Goal: Download file/media

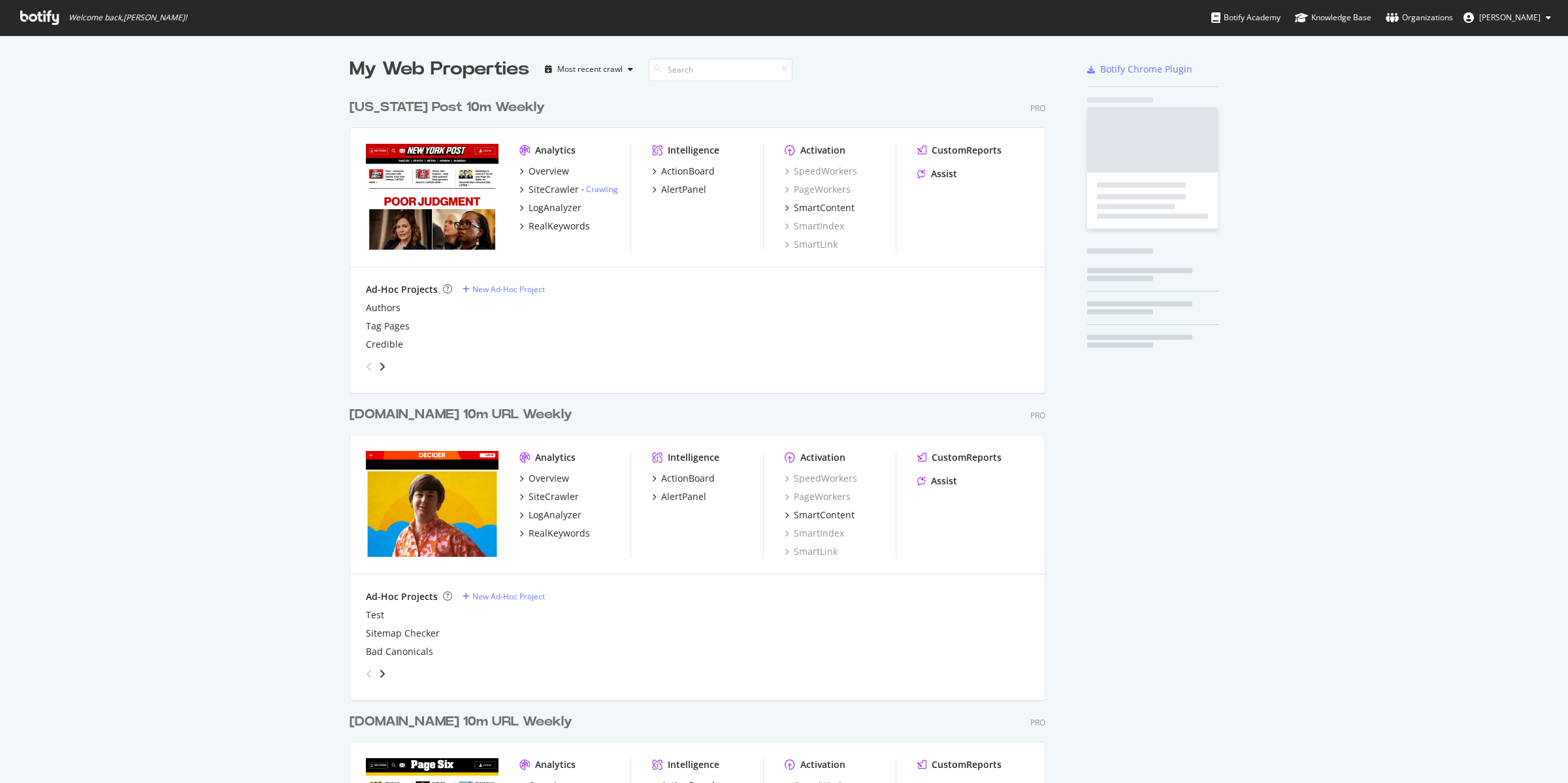
scroll to position [1553, 694]
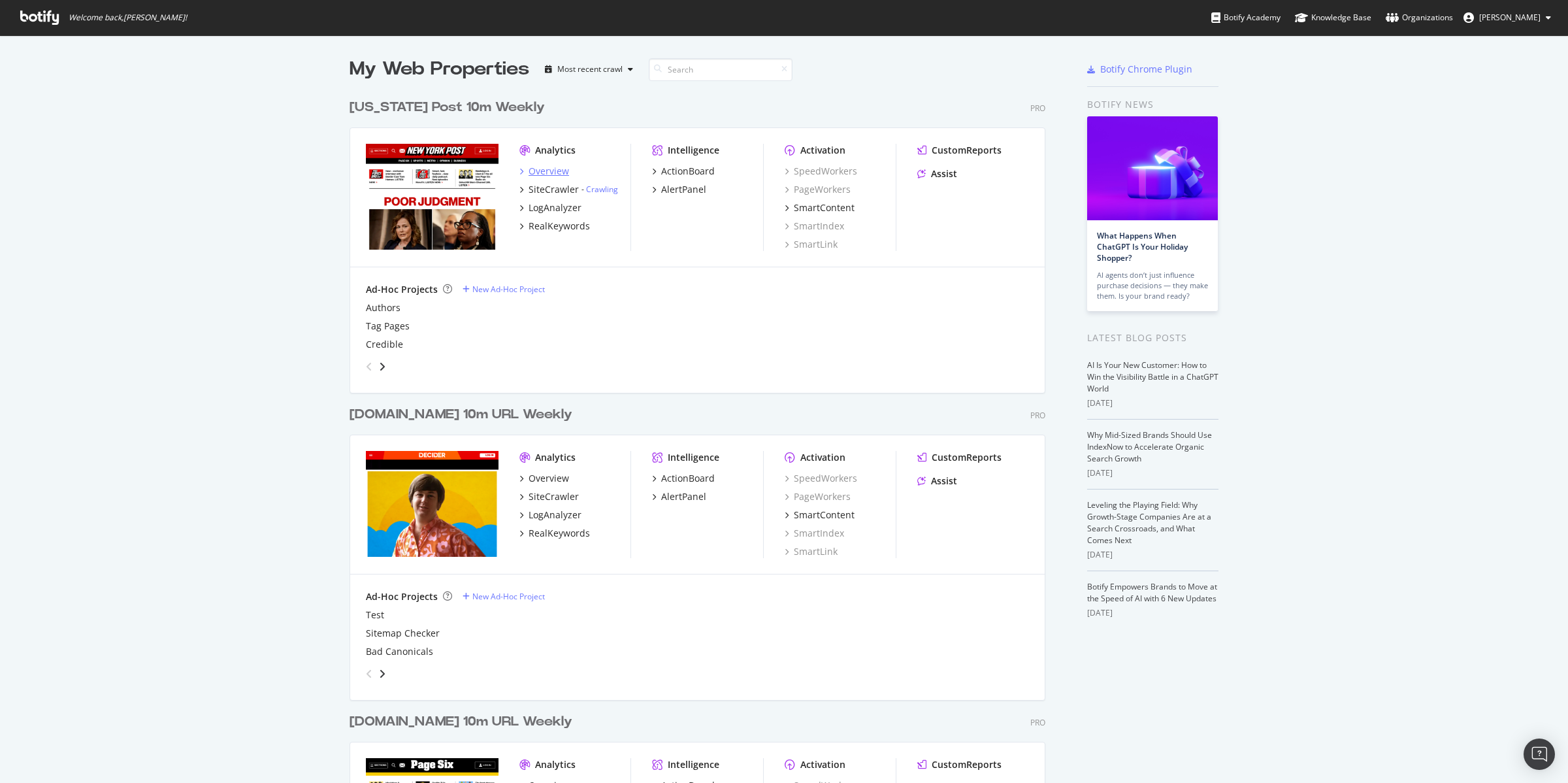
click at [535, 172] on div "Overview" at bounding box center [549, 171] width 41 height 13
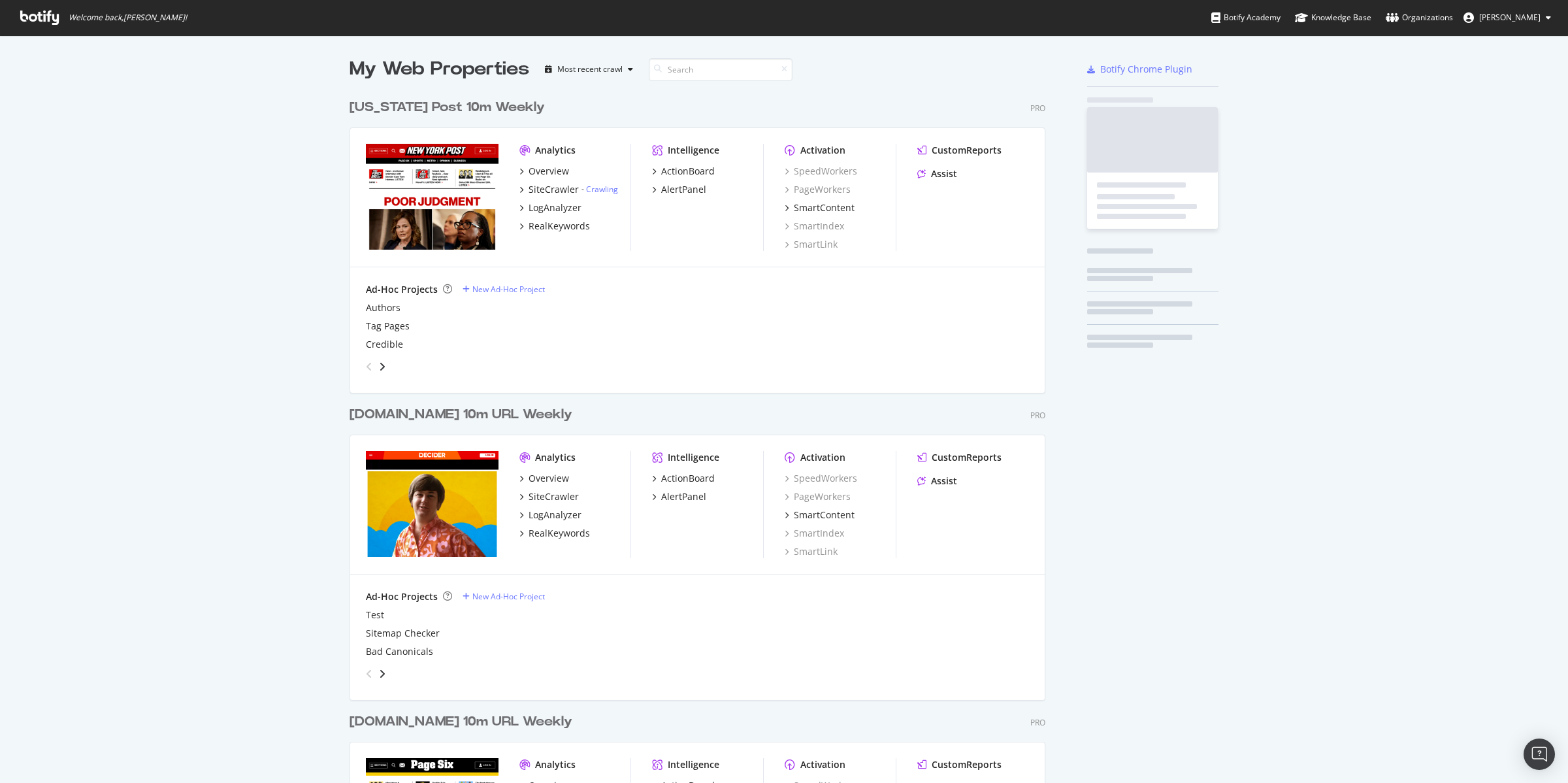
scroll to position [1553, 694]
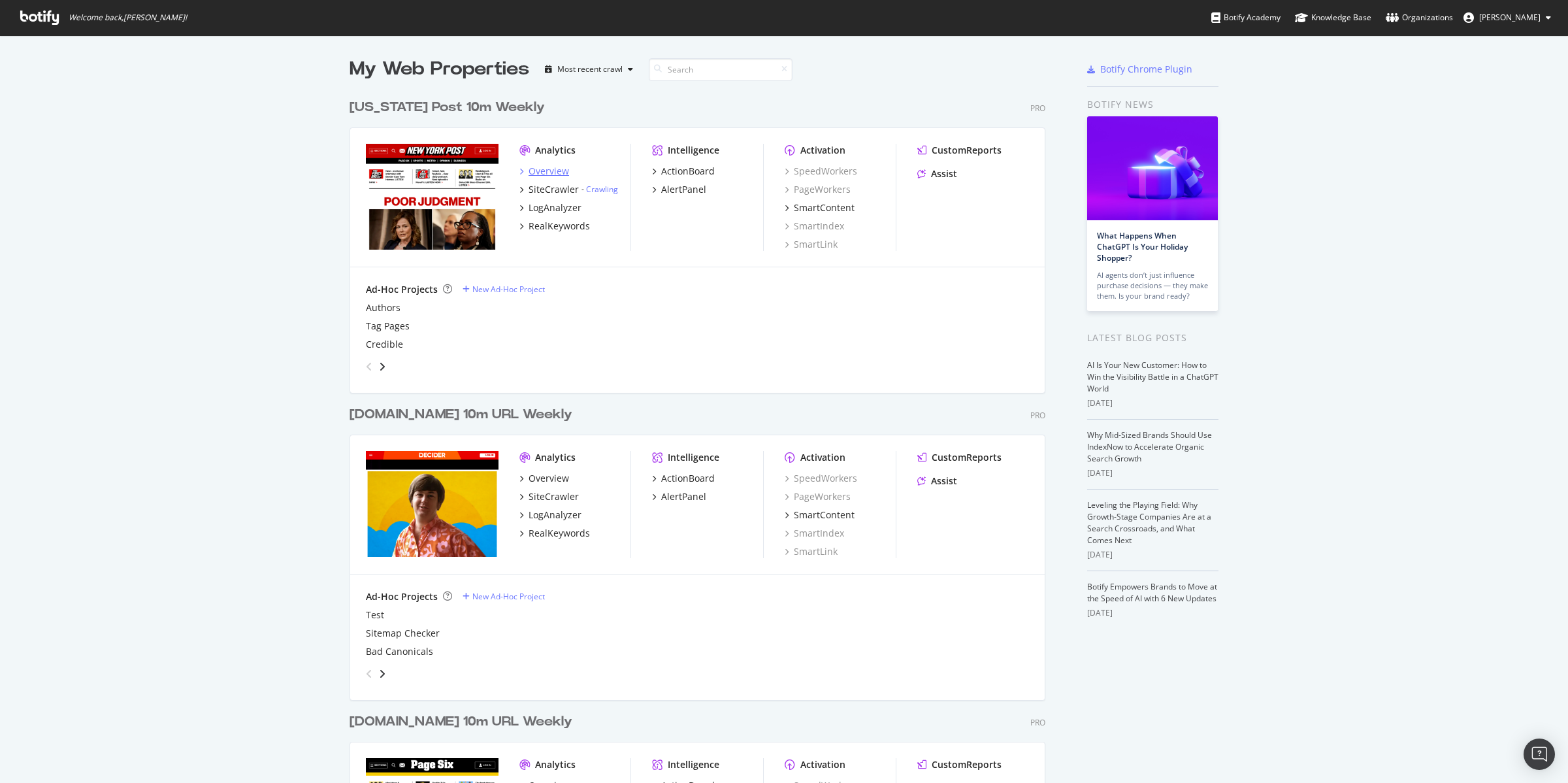
click at [543, 171] on div "Overview" at bounding box center [549, 171] width 41 height 13
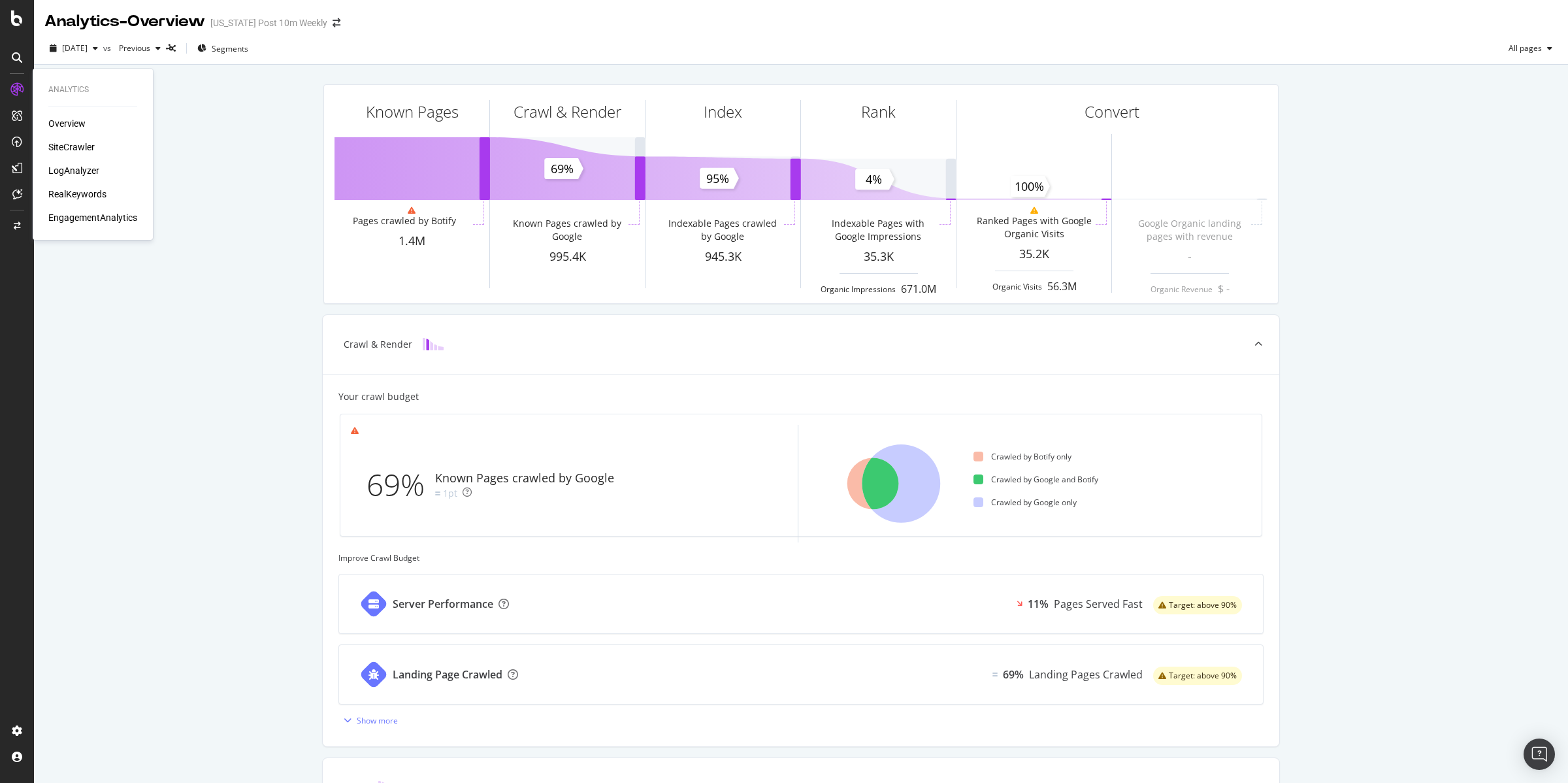
click at [65, 143] on div "SiteCrawler" at bounding box center [71, 147] width 47 height 13
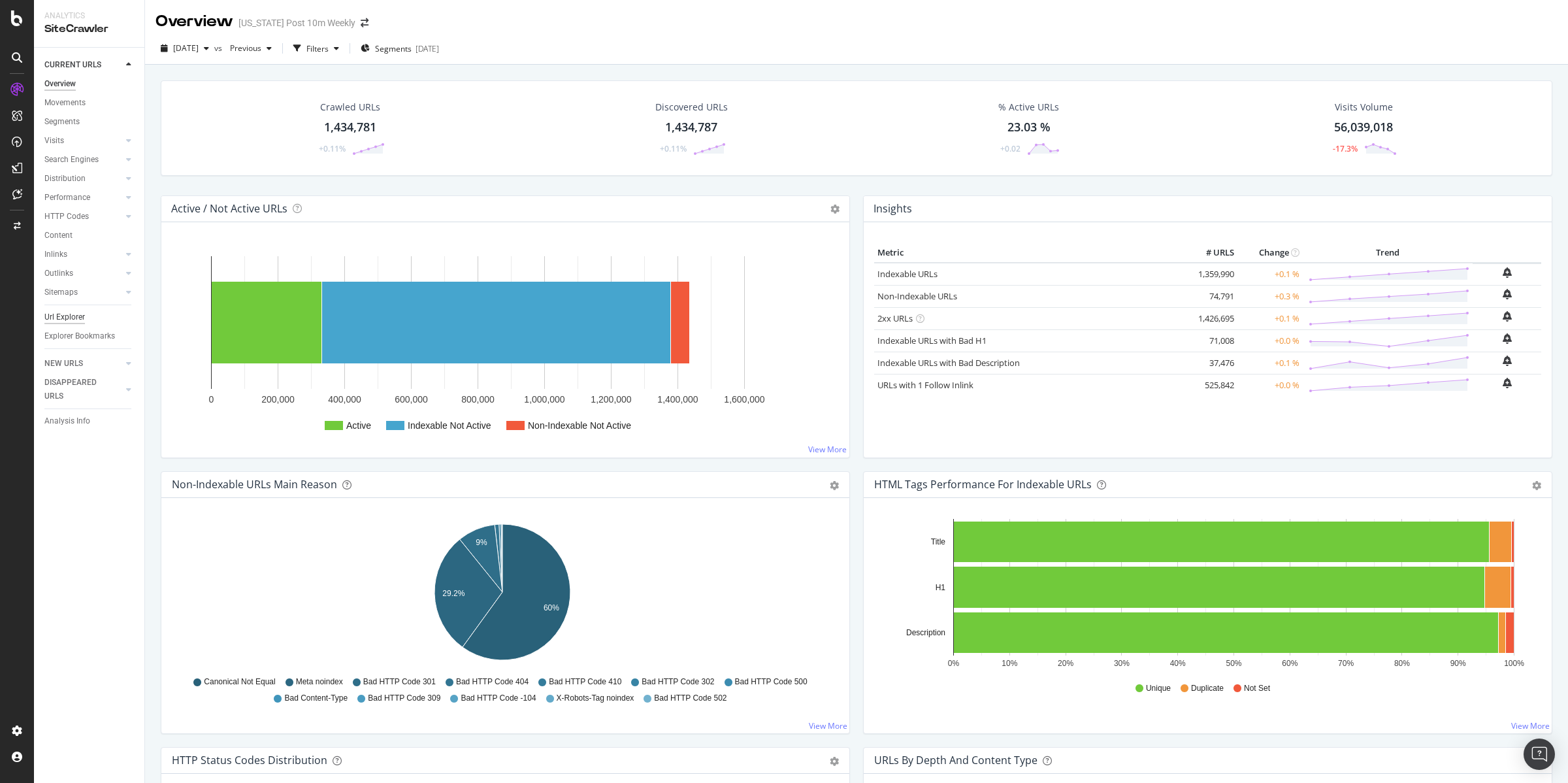
click at [70, 312] on div "Url Explorer" at bounding box center [64, 317] width 41 height 14
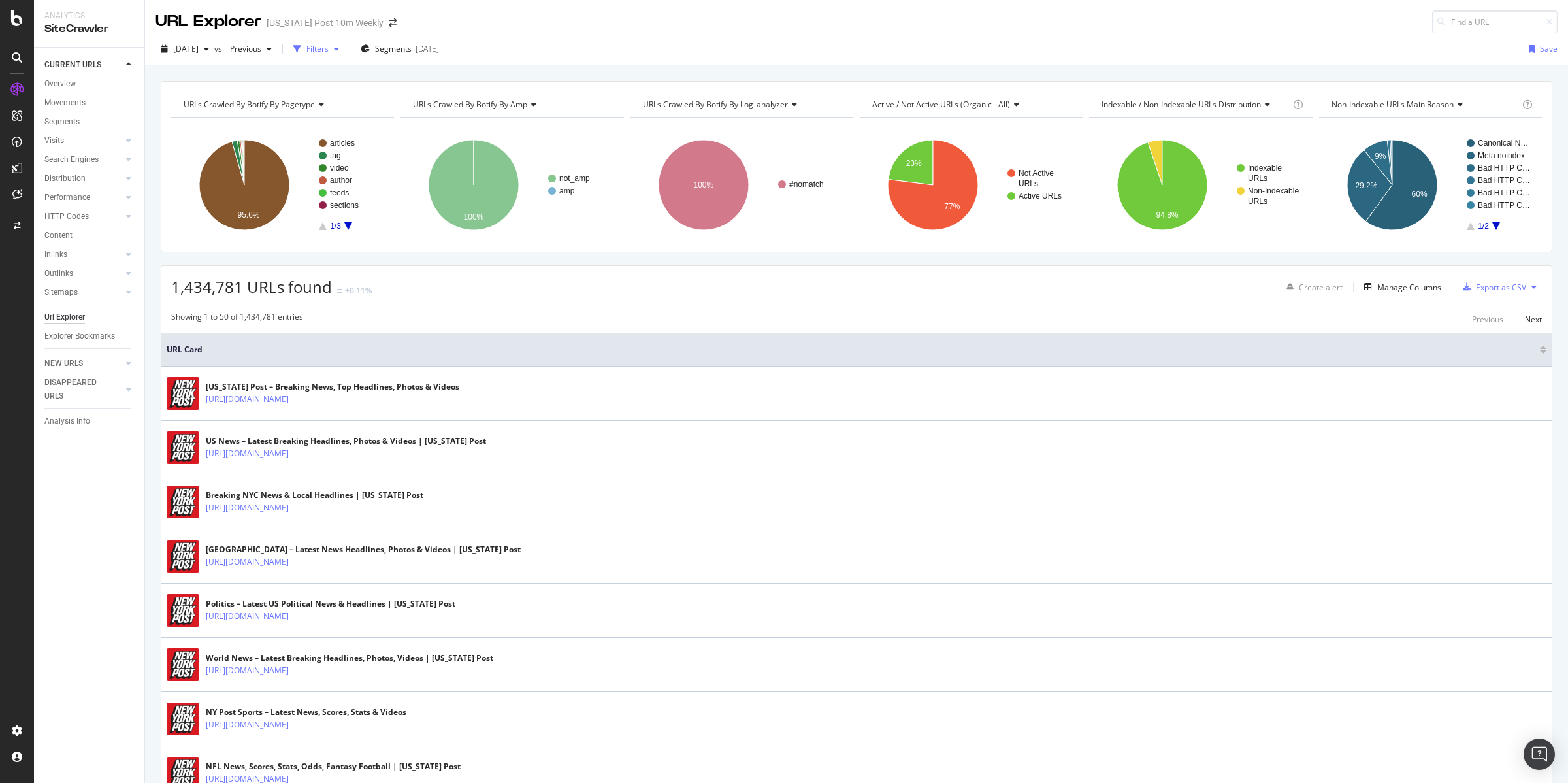
click at [329, 48] on div "Filters" at bounding box center [318, 48] width 22 height 11
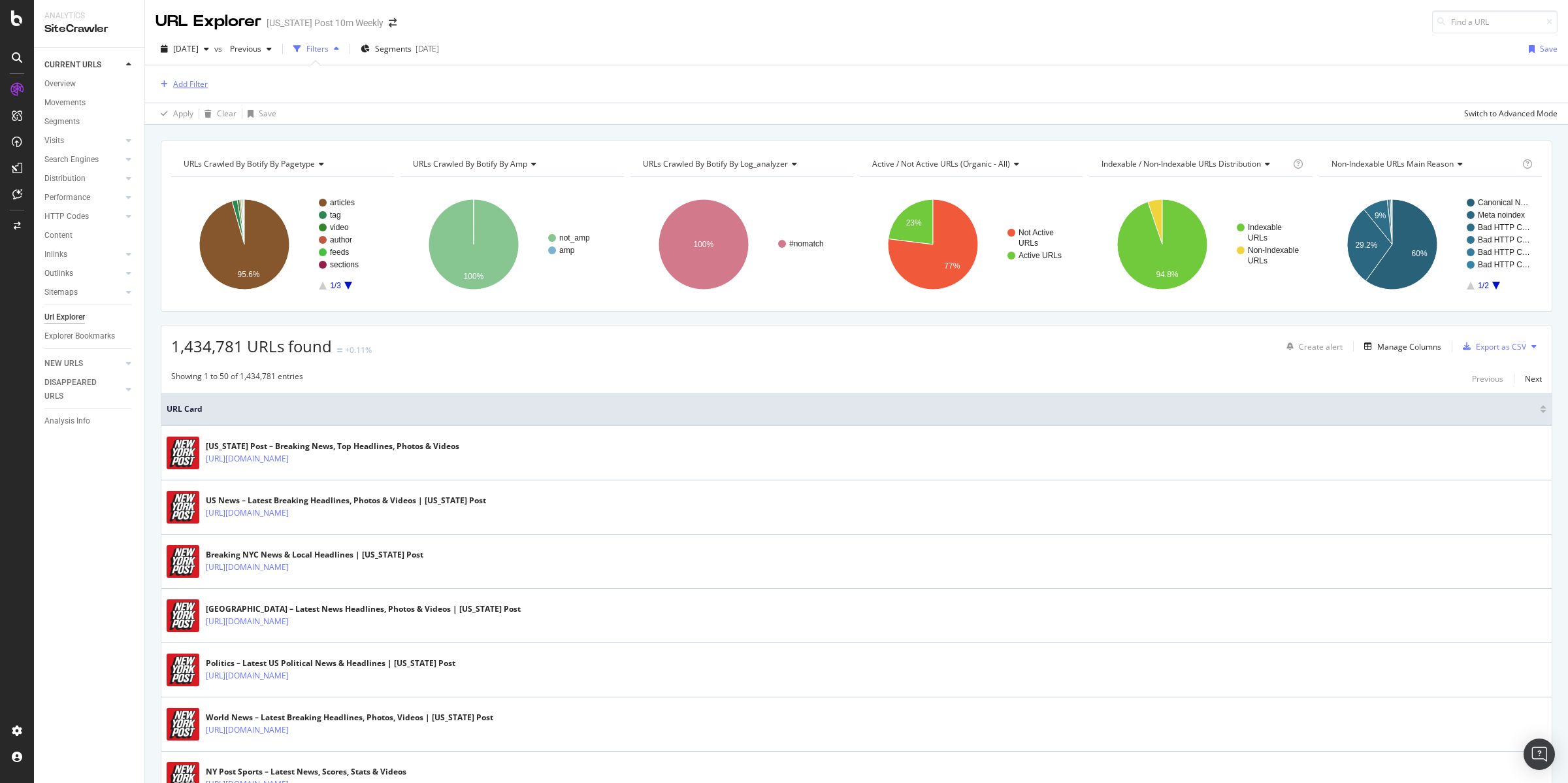
click at [200, 78] on div "Add Filter" at bounding box center [190, 83] width 35 height 11
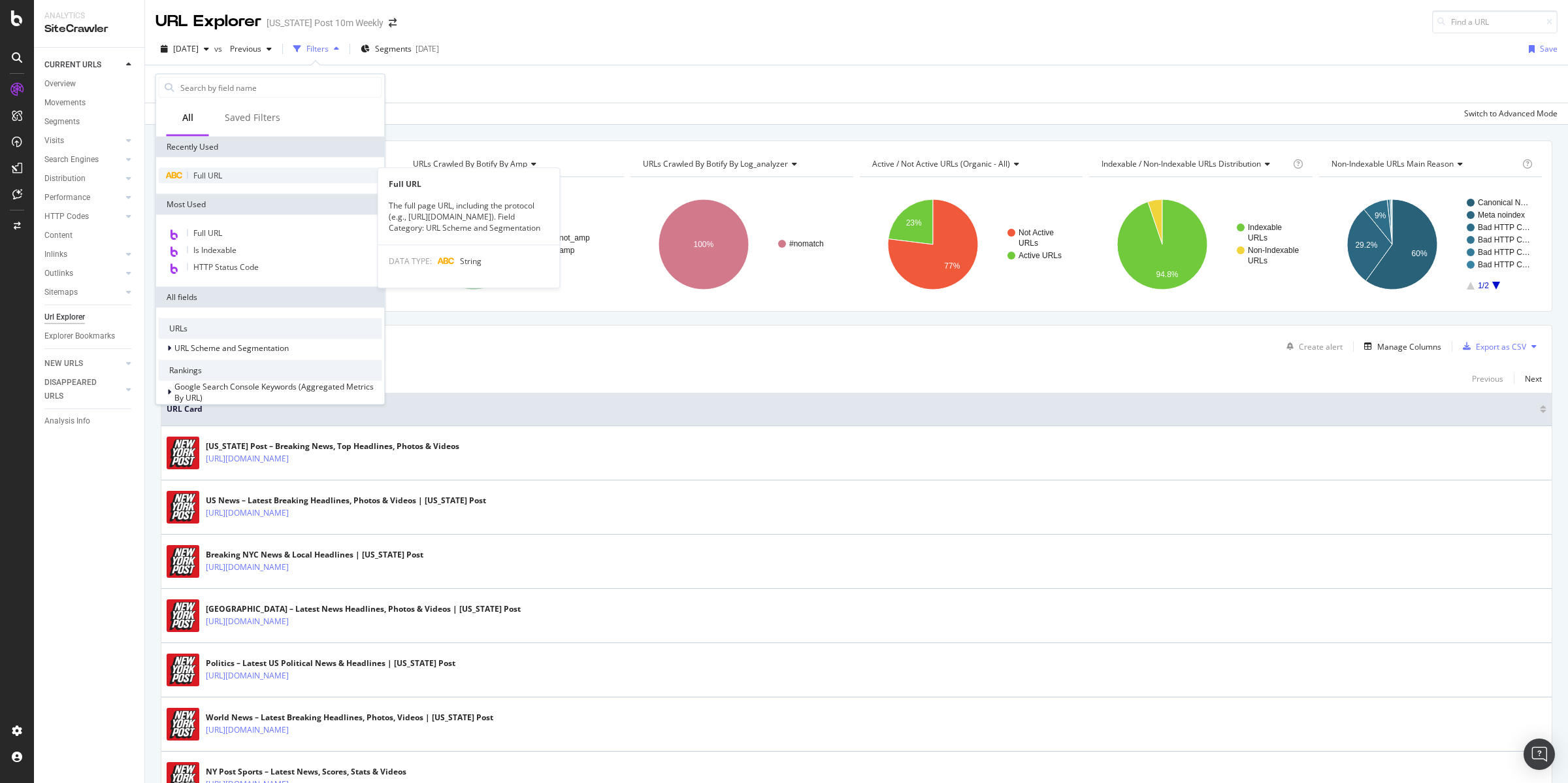
click at [206, 173] on span "Full URL" at bounding box center [208, 175] width 29 height 11
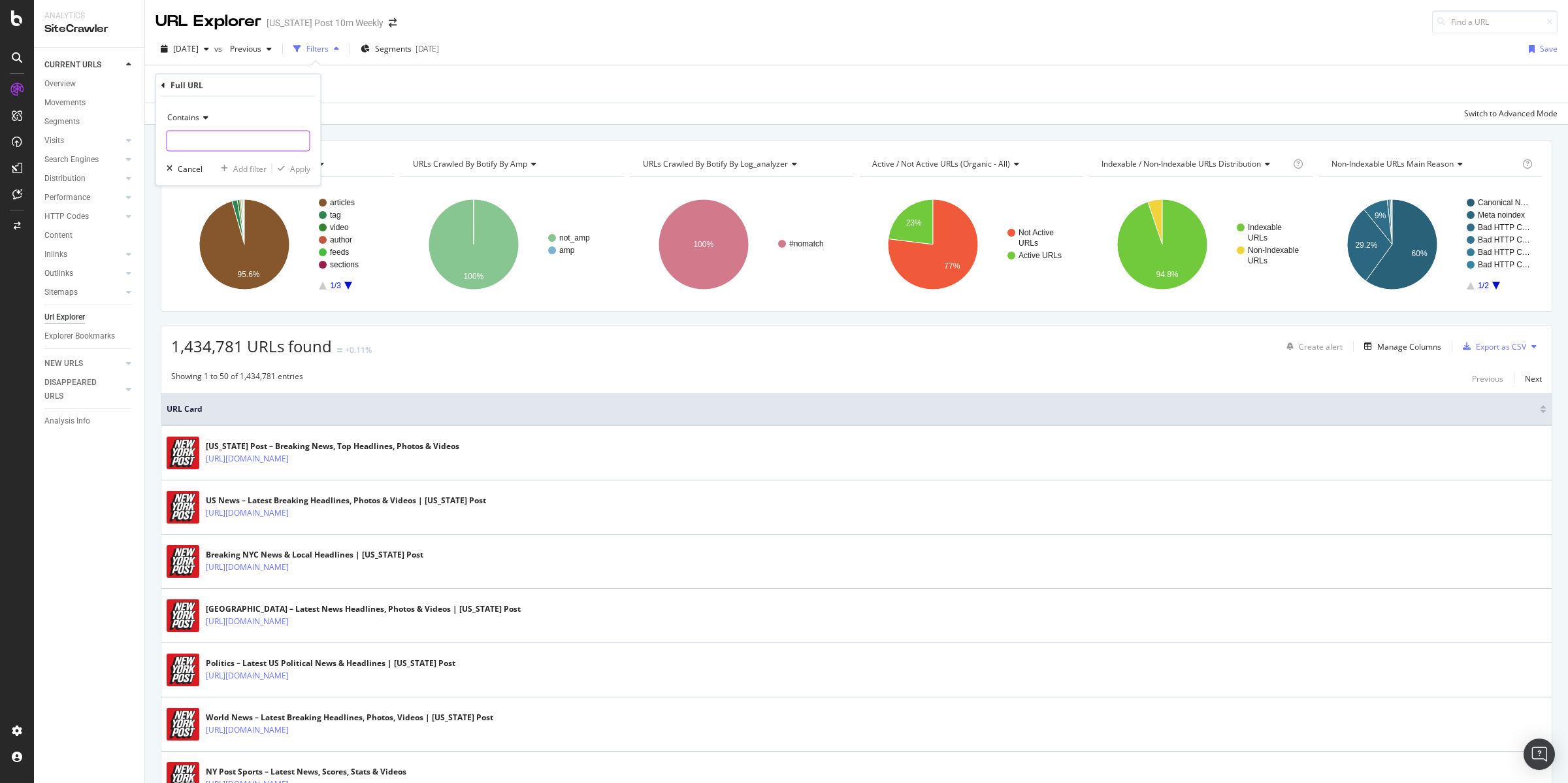
click at [189, 135] on input "text" at bounding box center [238, 141] width 143 height 21
type input "/author/"
click at [286, 168] on div "button" at bounding box center [281, 168] width 18 height 8
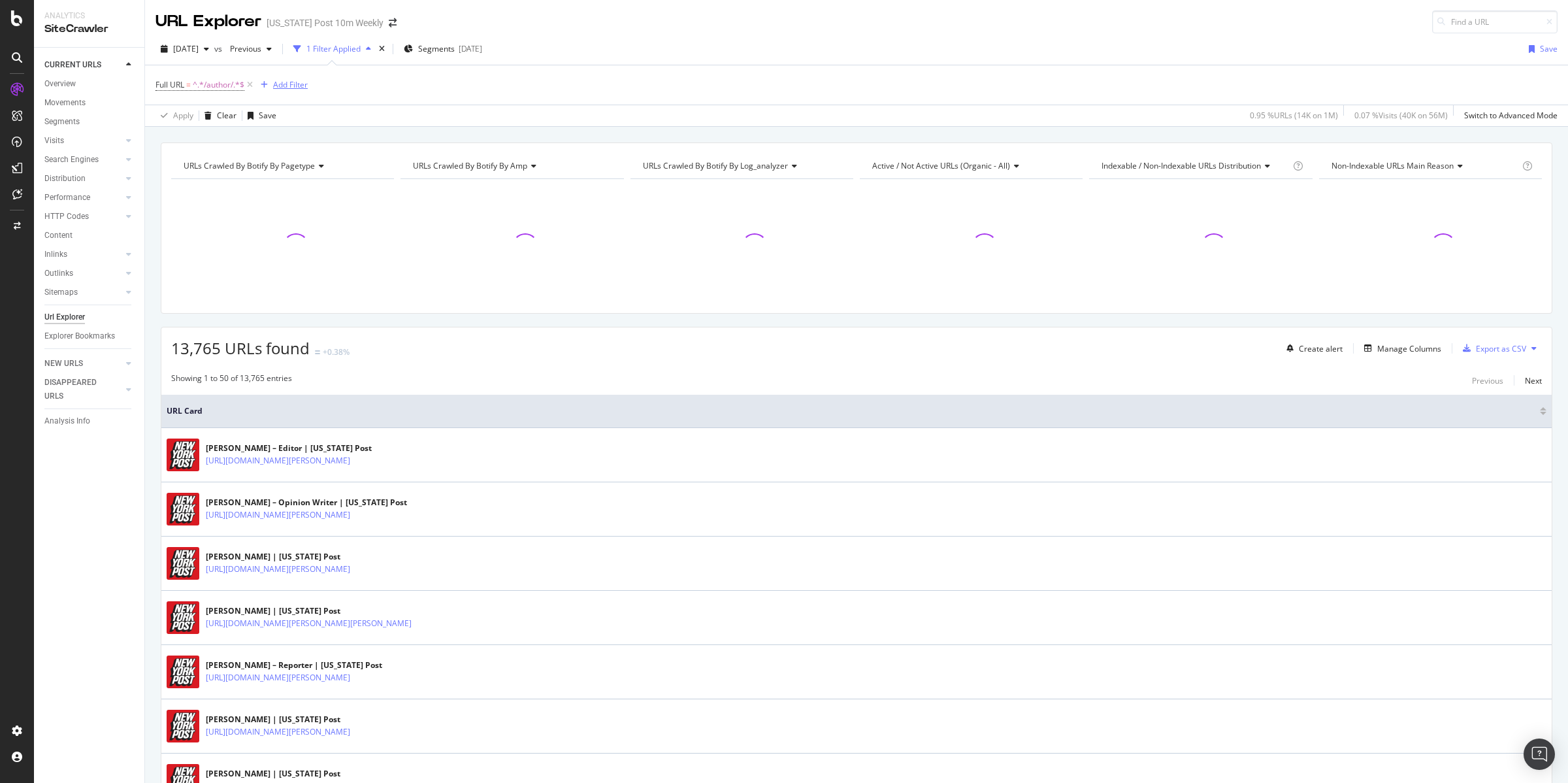
click at [286, 83] on div "Add Filter" at bounding box center [290, 84] width 35 height 11
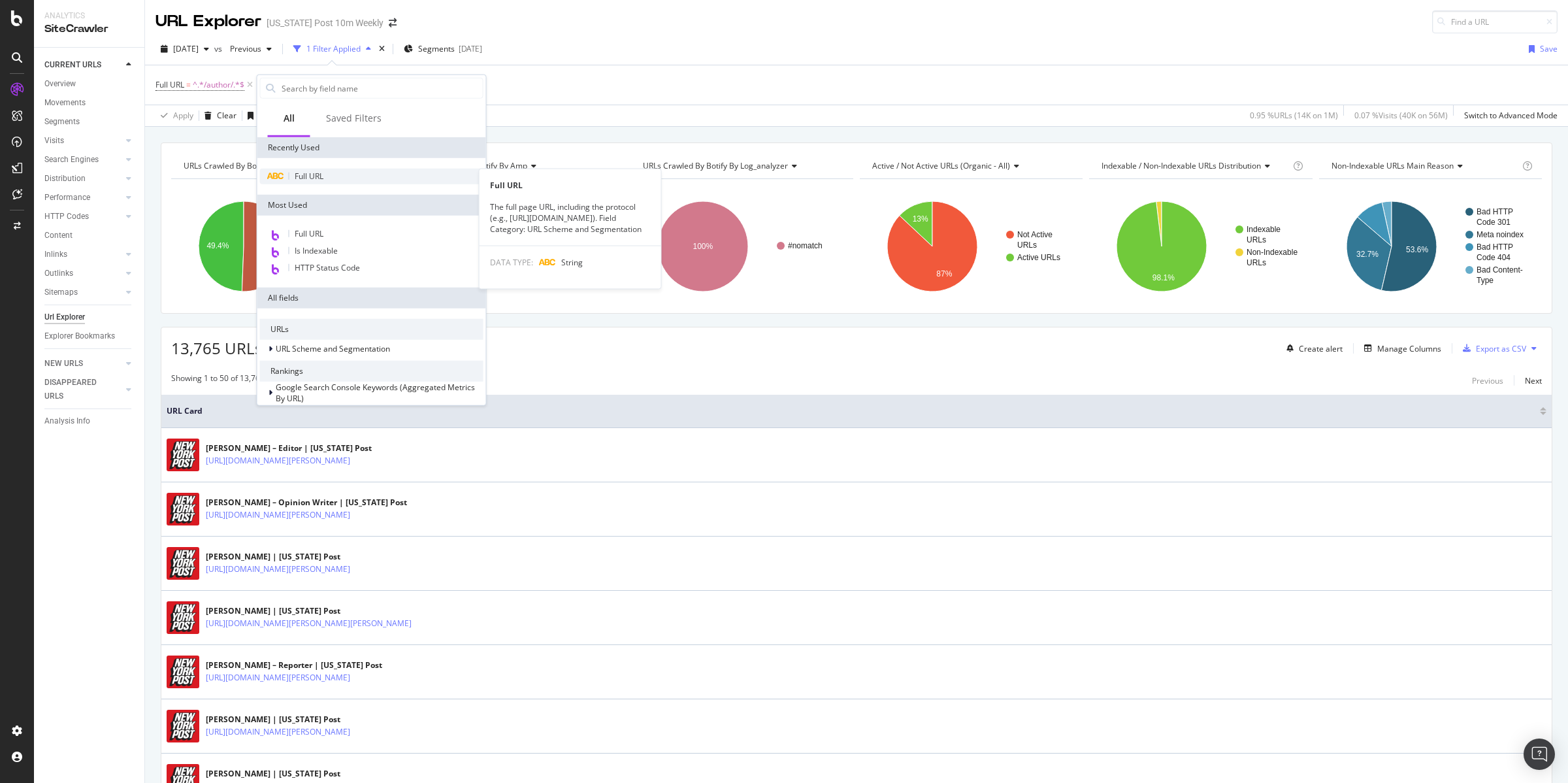
click at [315, 174] on span "Full URL" at bounding box center [309, 176] width 29 height 11
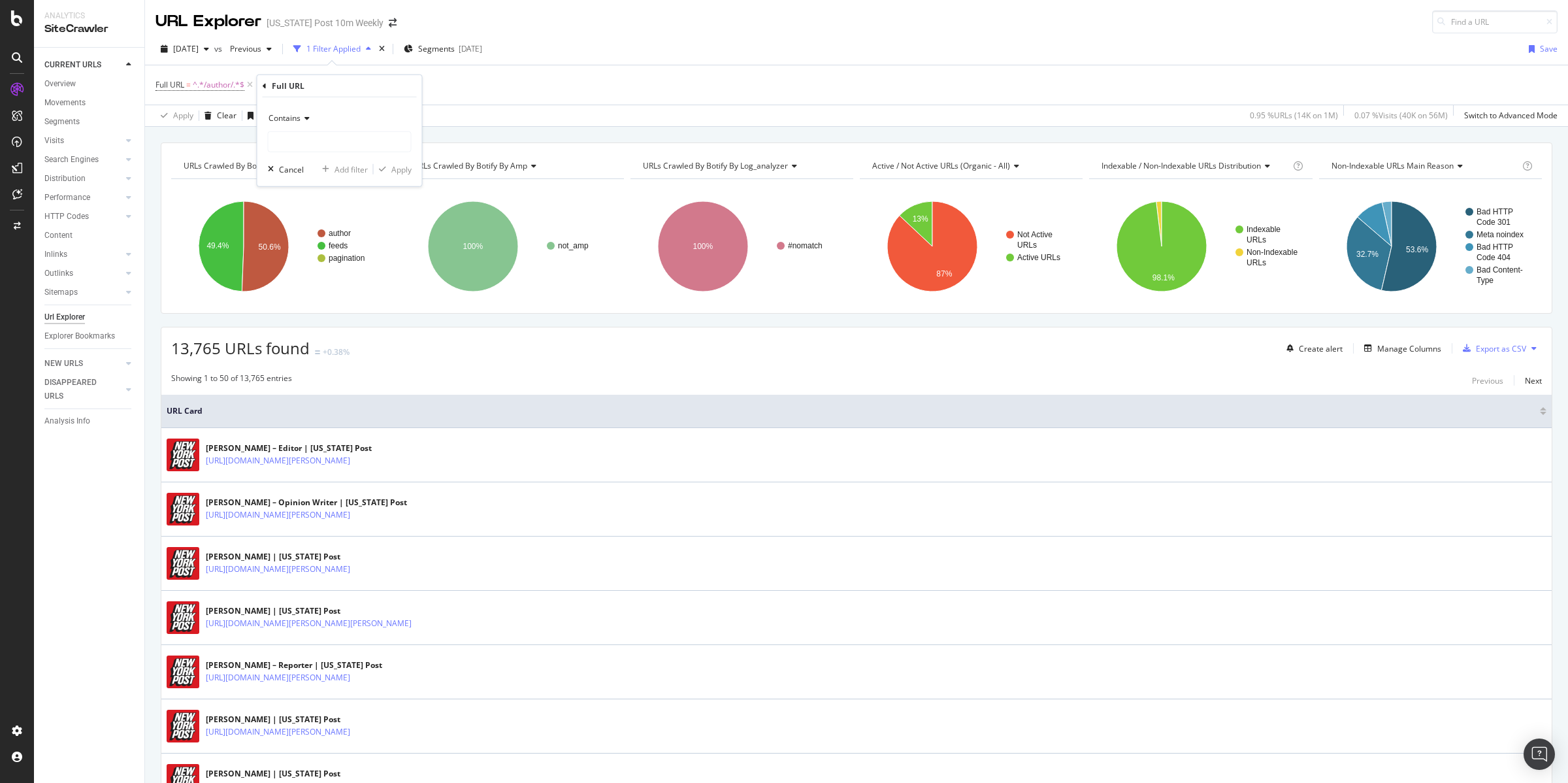
click at [305, 114] on icon at bounding box center [305, 118] width 9 height 8
click at [309, 213] on div "Ends with" at bounding box center [340, 213] width 140 height 17
click at [325, 137] on input "text" at bounding box center [340, 142] width 143 height 21
type input "nyp/"
click at [399, 171] on div "Apply" at bounding box center [401, 168] width 20 height 11
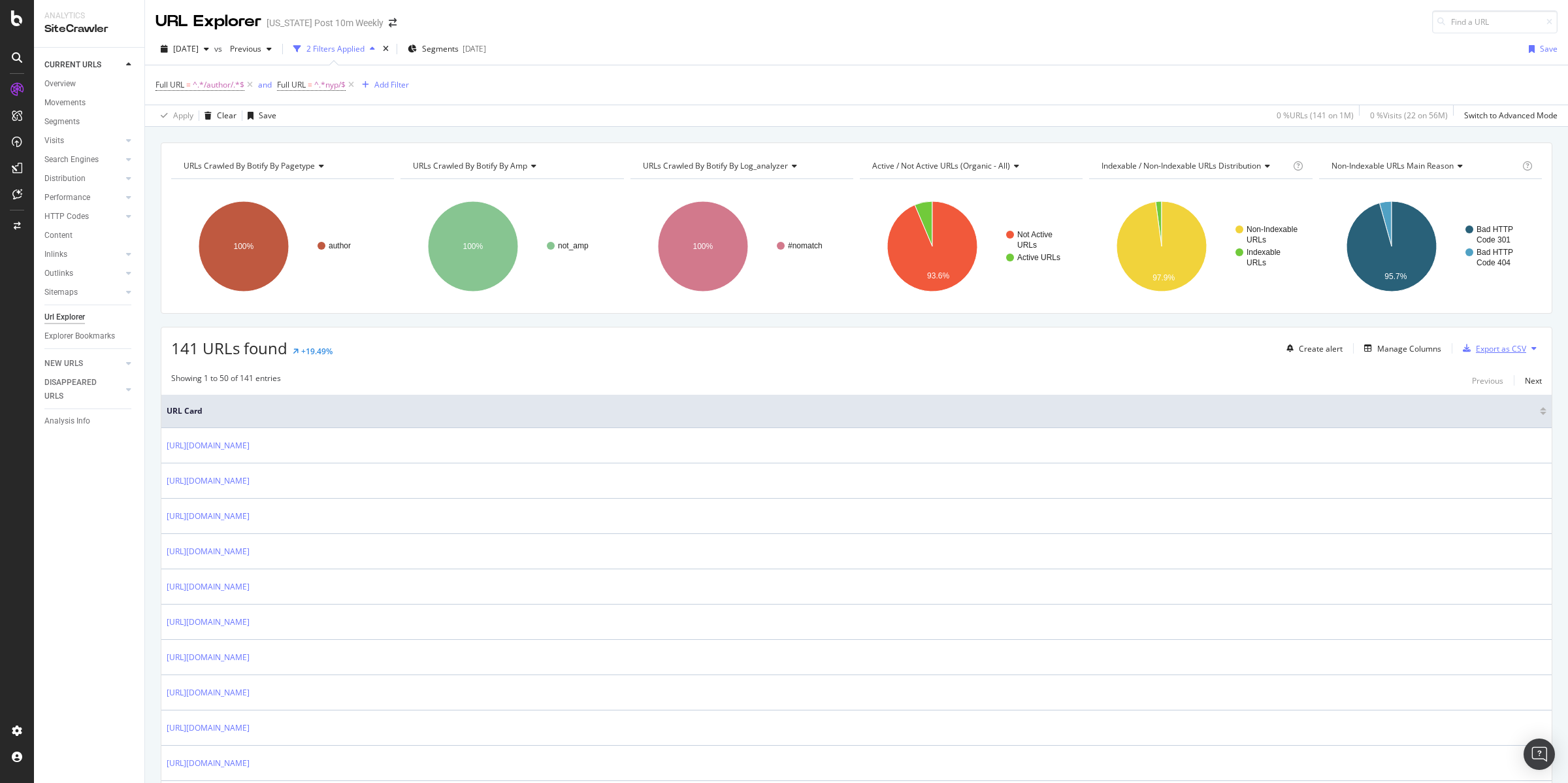
click at [1490, 345] on div "Export as CSV" at bounding box center [1501, 348] width 50 height 11
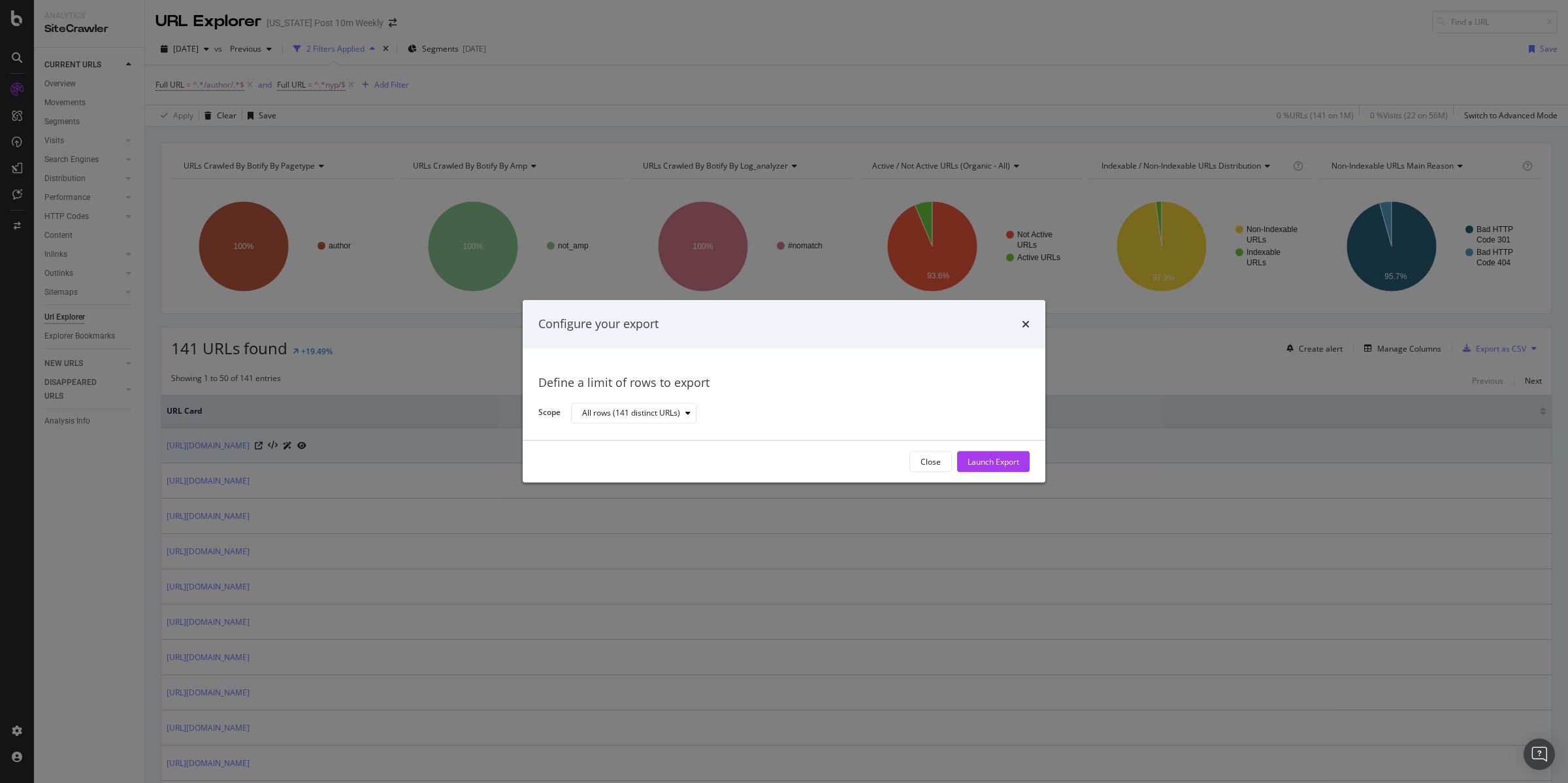
click at [989, 458] on div "Launch Export" at bounding box center [993, 461] width 52 height 11
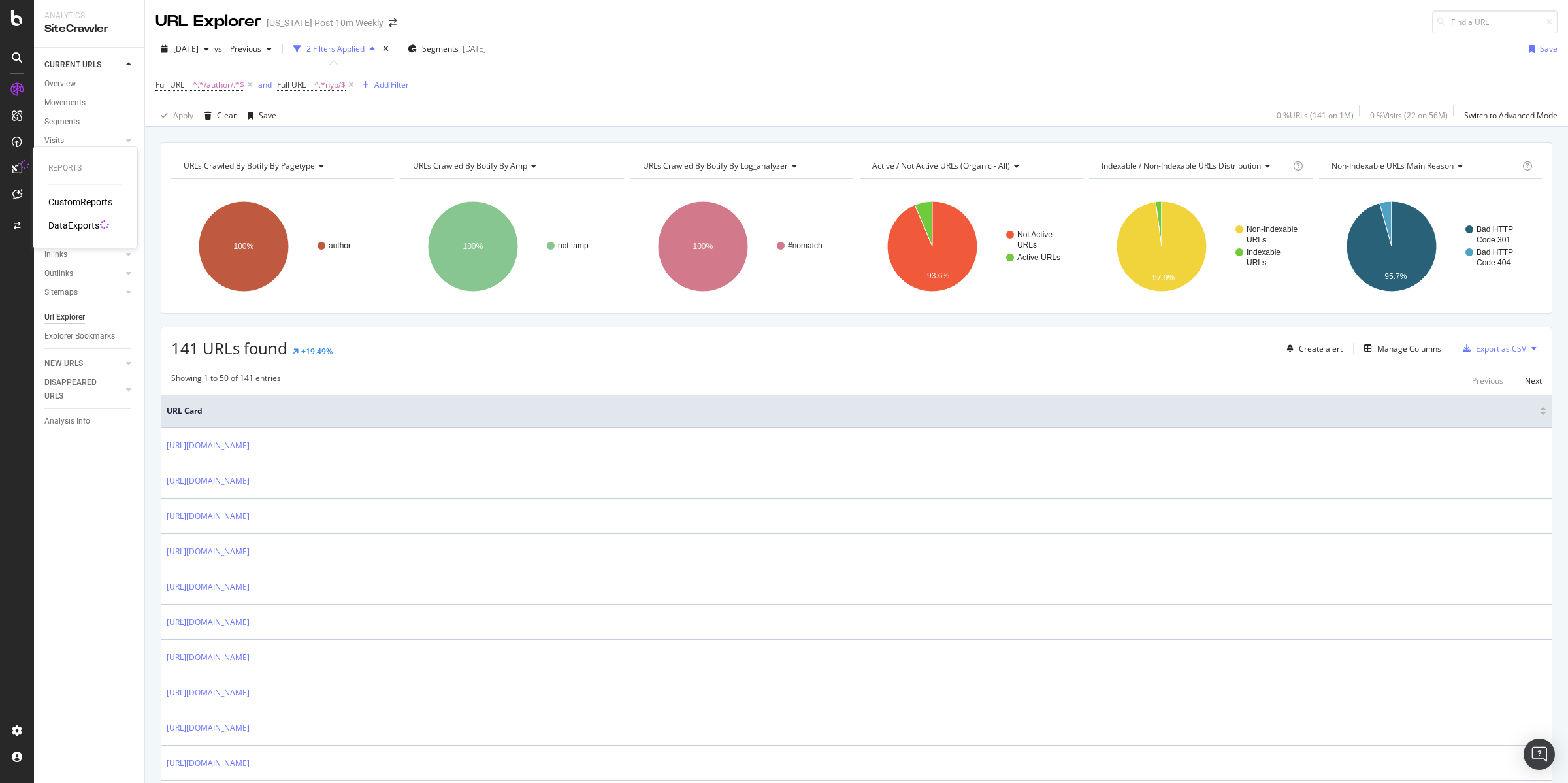
click at [77, 225] on div "DataExports" at bounding box center [73, 225] width 51 height 13
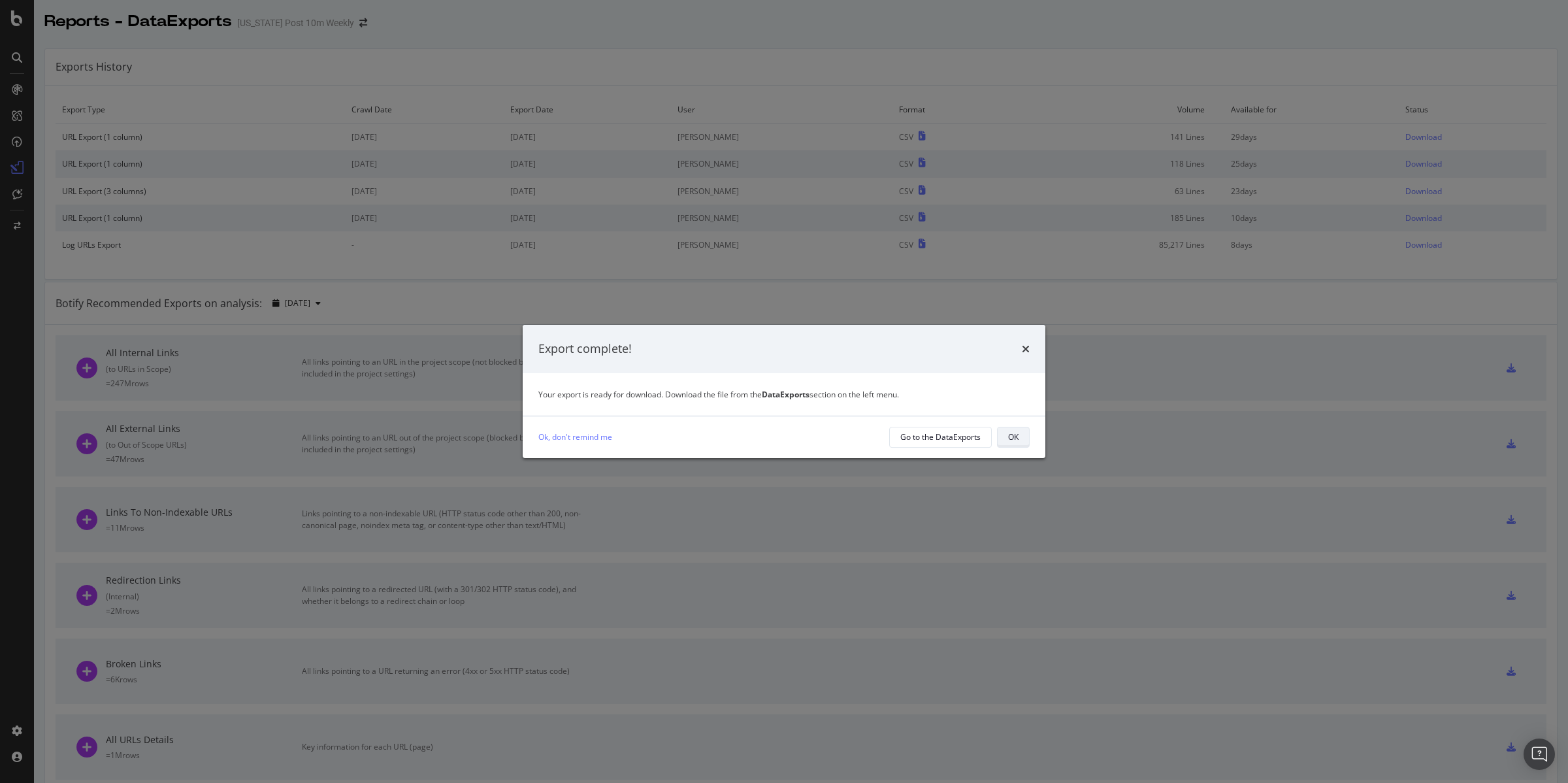
click at [1004, 435] on button "OK" at bounding box center [1013, 437] width 32 height 21
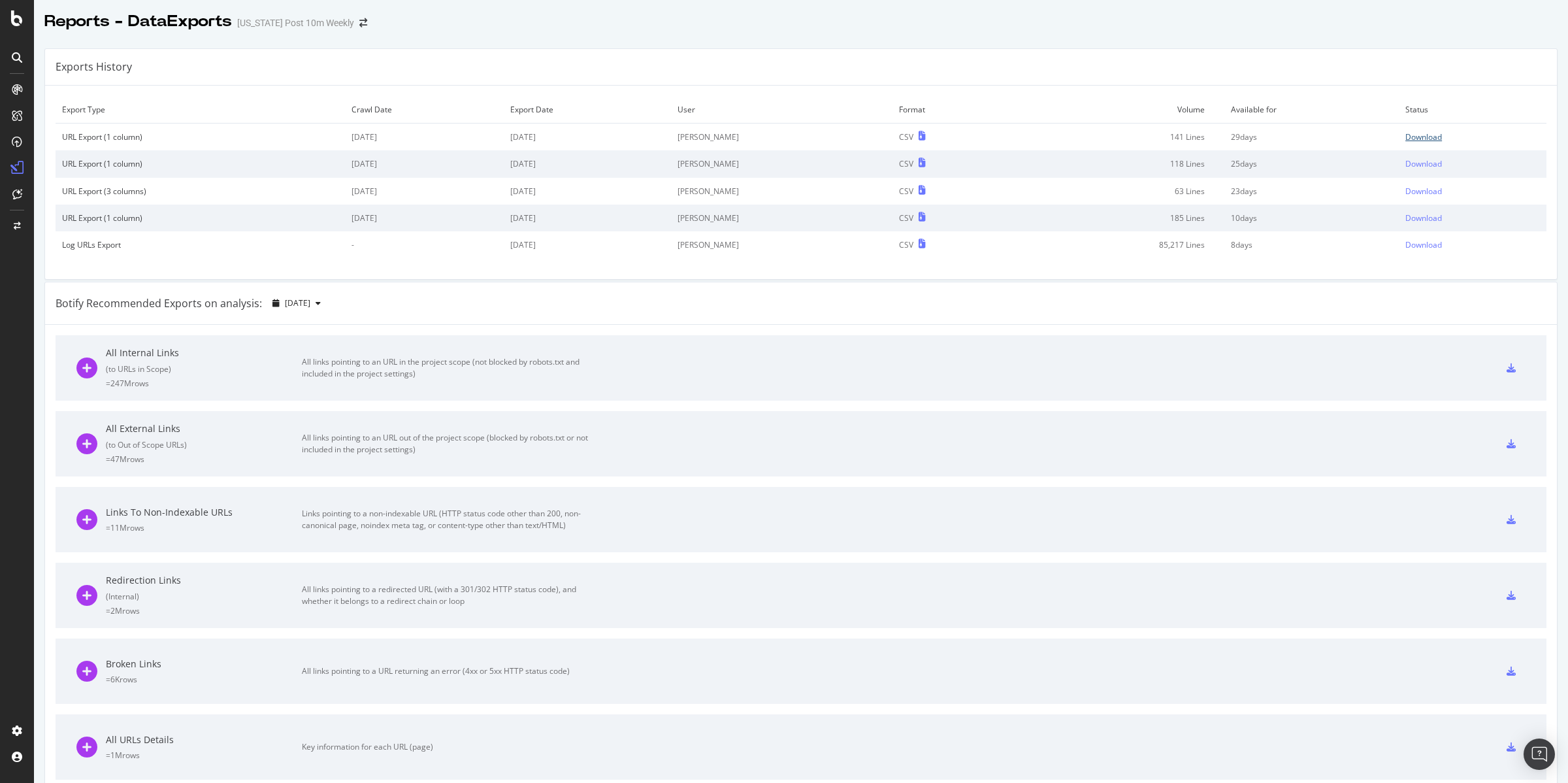
click at [1411, 140] on div "Download" at bounding box center [1423, 137] width 37 height 11
